Goal: Contribute content

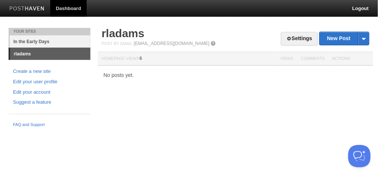
click at [46, 42] on link "In the Early Days" at bounding box center [50, 41] width 81 height 12
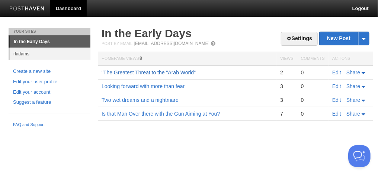
click at [164, 72] on link ""The Greatest Threat to the "Arab World"" at bounding box center [149, 73] width 94 height 6
click at [338, 73] on link "Edit" at bounding box center [336, 73] width 9 height 6
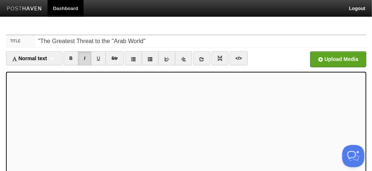
scroll to position [142, 0]
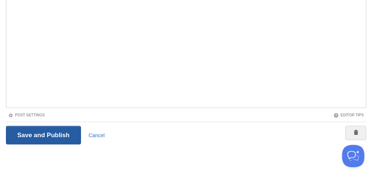
click at [54, 136] on input "Save and Publish" at bounding box center [44, 135] width 76 height 19
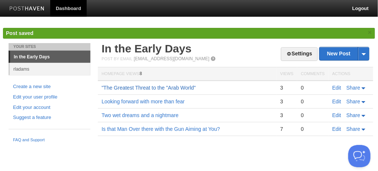
click at [164, 88] on link ""The Greatest Threat to the "Arab World"" at bounding box center [149, 88] width 94 height 6
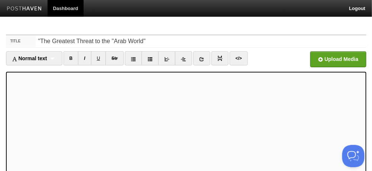
scroll to position [142, 0]
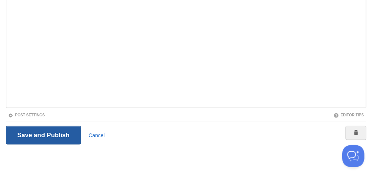
click at [67, 138] on input "Save and Publish" at bounding box center [44, 135] width 76 height 19
